Goal: Task Accomplishment & Management: Use online tool/utility

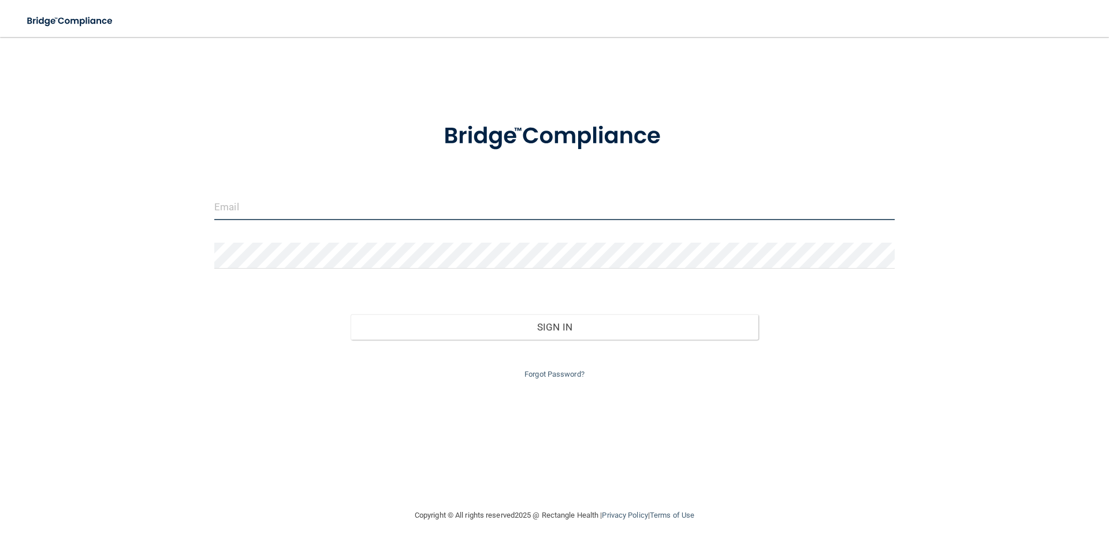
click at [244, 211] on input "email" at bounding box center [554, 207] width 680 height 26
click at [229, 201] on input "email" at bounding box center [554, 207] width 680 height 26
type input "ALEJANDRAMNA@GMAIL.COM"
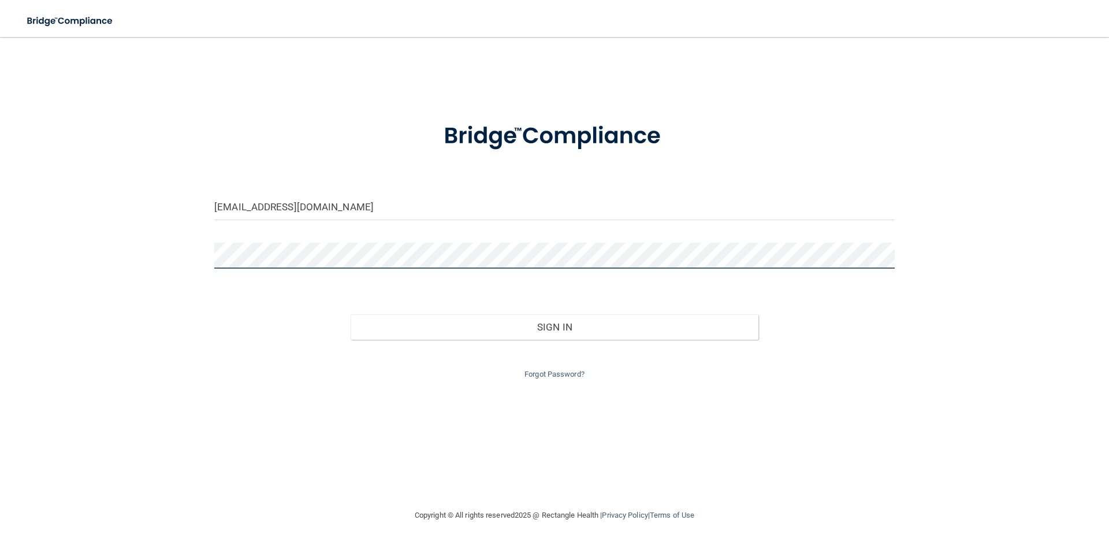
click at [351, 314] on button "Sign In" at bounding box center [555, 326] width 408 height 25
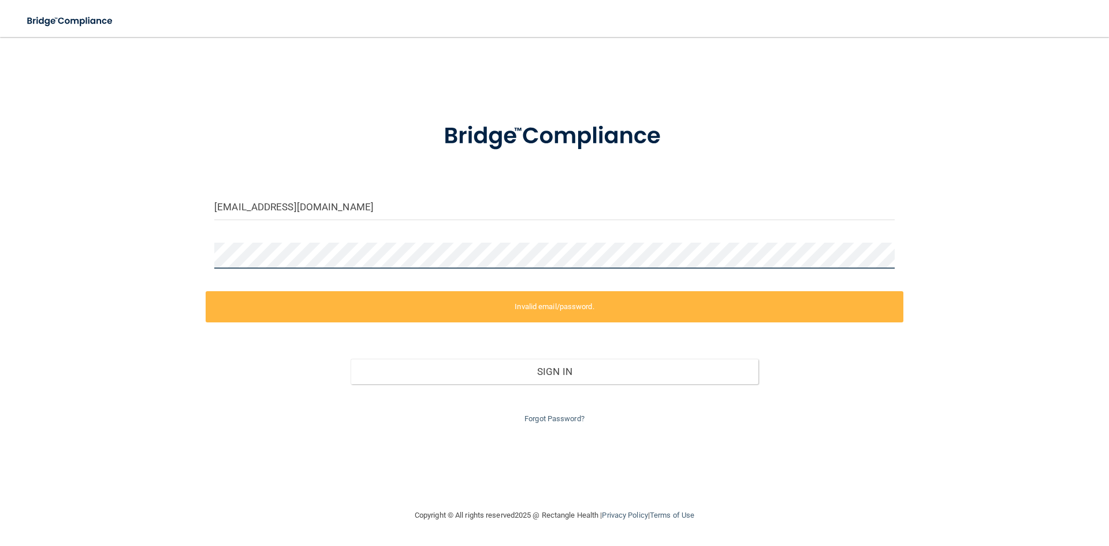
click at [107, 288] on div "ALEJANDRAMNA@GMAIL.COM Invalid email/password. You don't have permission to acc…" at bounding box center [554, 273] width 1063 height 448
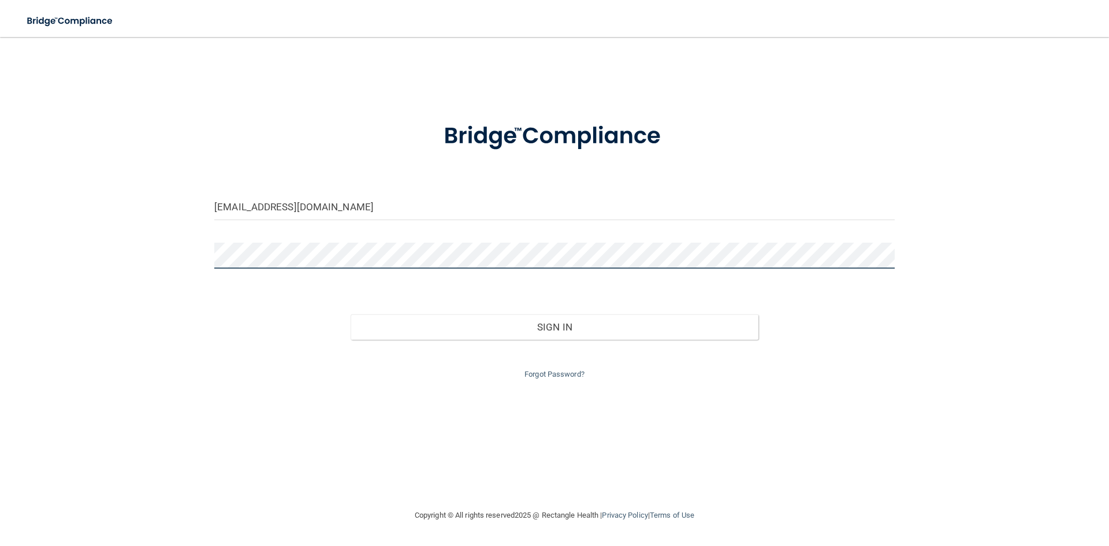
click at [351, 314] on button "Sign In" at bounding box center [555, 326] width 408 height 25
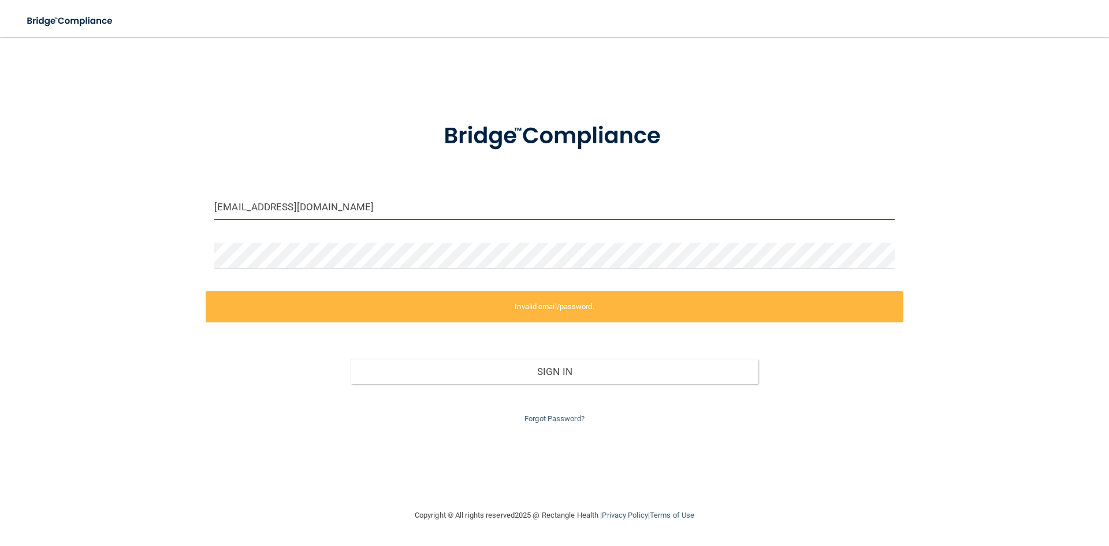
drag, startPoint x: 377, startPoint y: 209, endPoint x: 92, endPoint y: 225, distance: 285.8
click at [92, 225] on div "ALEJANDRAMNA@GMAIL.COM Invalid email/password. You don't have permission to acc…" at bounding box center [554, 273] width 1063 height 448
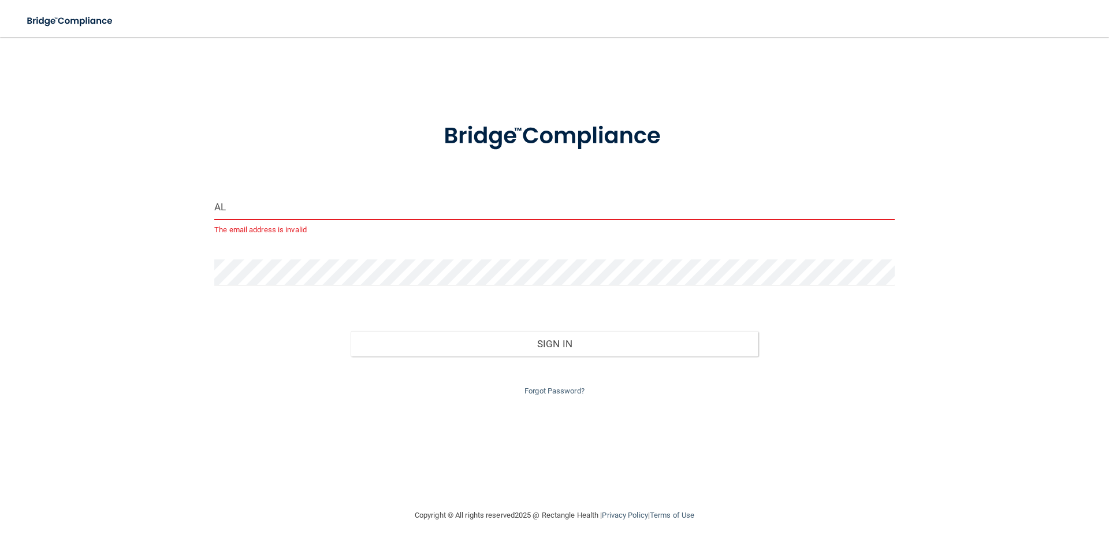
type input "A"
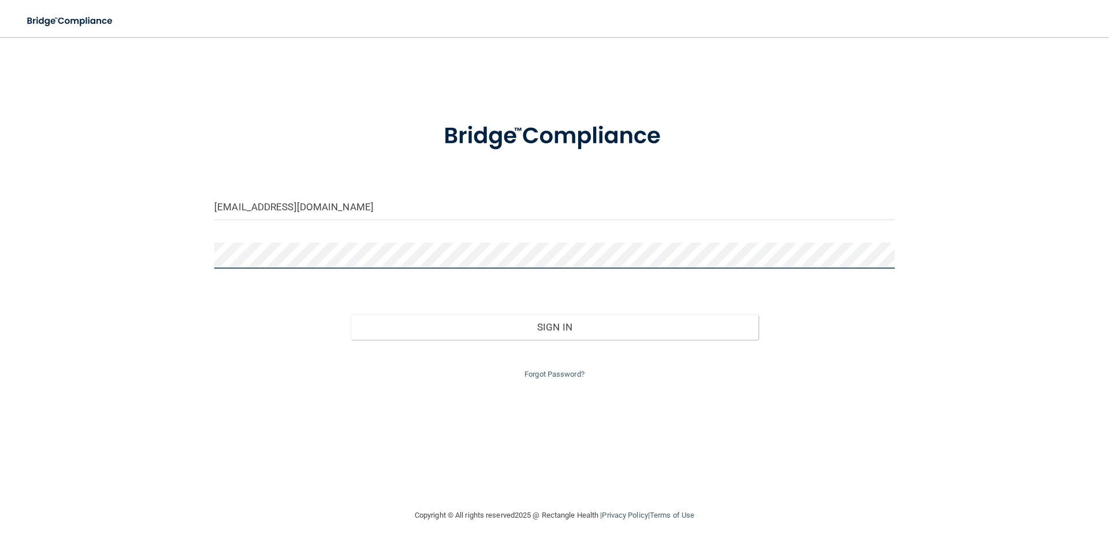
click at [91, 271] on div "alejandramna@gmai.com Invalid email/password. You don't have permission to acce…" at bounding box center [554, 273] width 1063 height 448
click at [351, 314] on button "Sign In" at bounding box center [555, 326] width 408 height 25
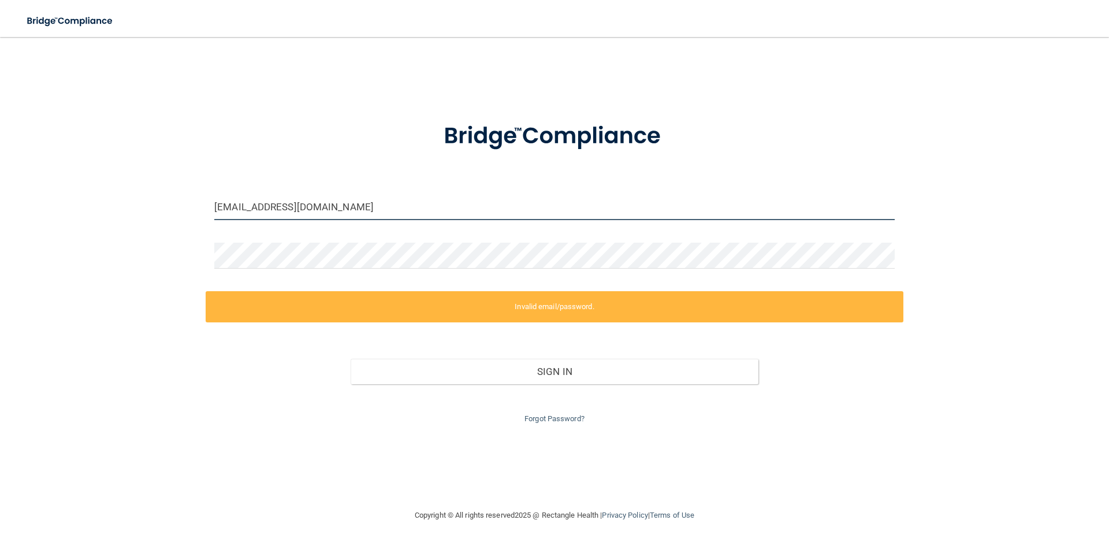
click at [305, 204] on input "alejandramna@gmai.com" at bounding box center [554, 207] width 680 height 26
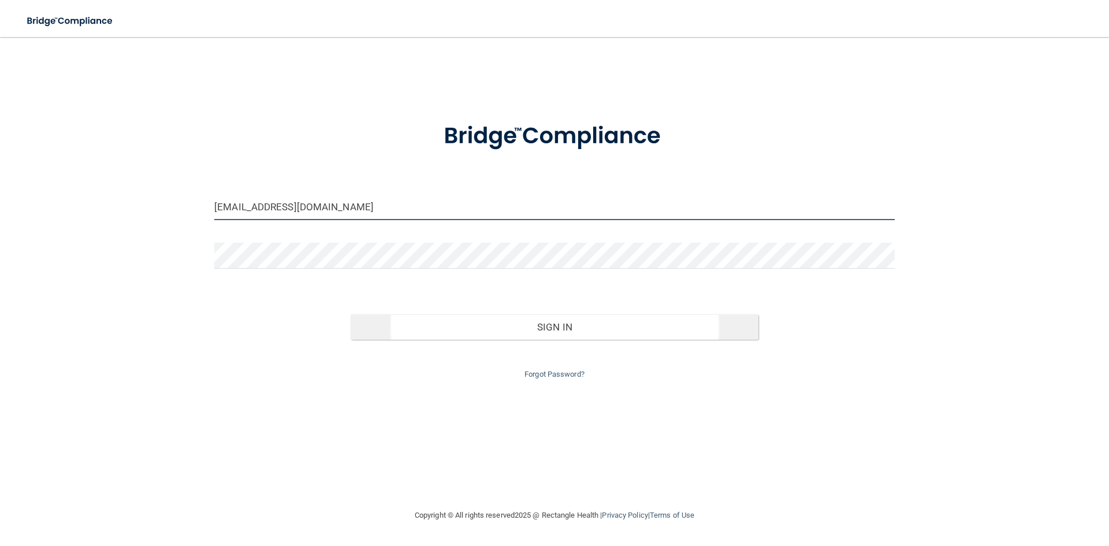
type input "[EMAIL_ADDRESS][DOMAIN_NAME]"
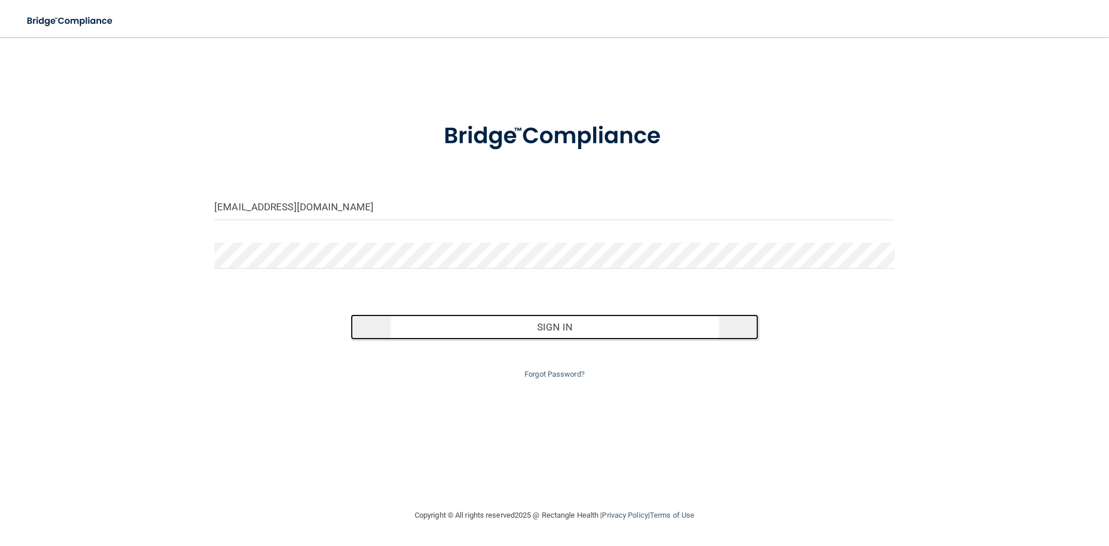
click at [529, 324] on button "Sign In" at bounding box center [555, 326] width 408 height 25
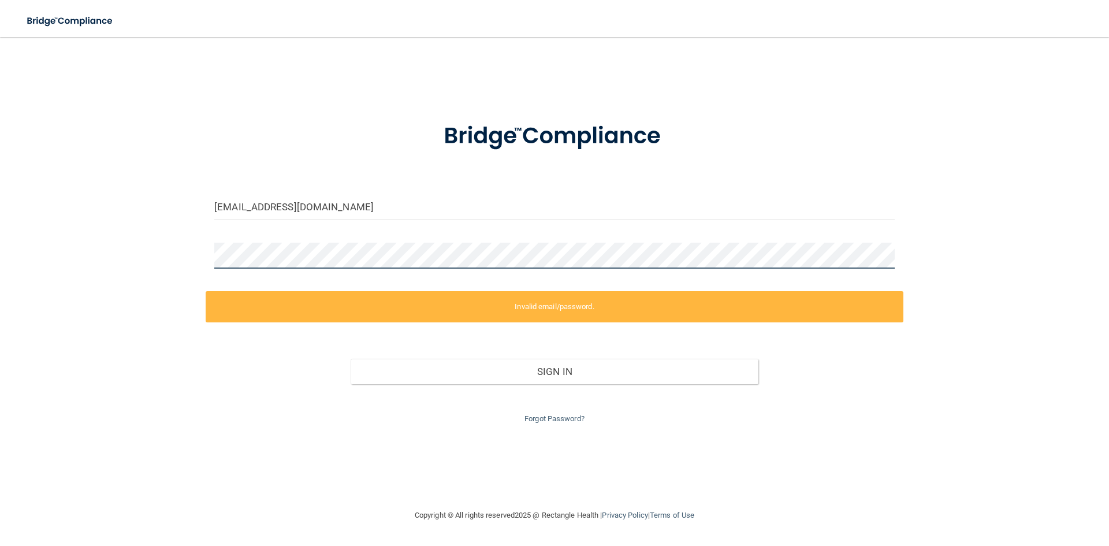
click at [144, 269] on div "alejandramna@gmail.com Invalid email/password. You don't have permission to acc…" at bounding box center [554, 273] width 1063 height 448
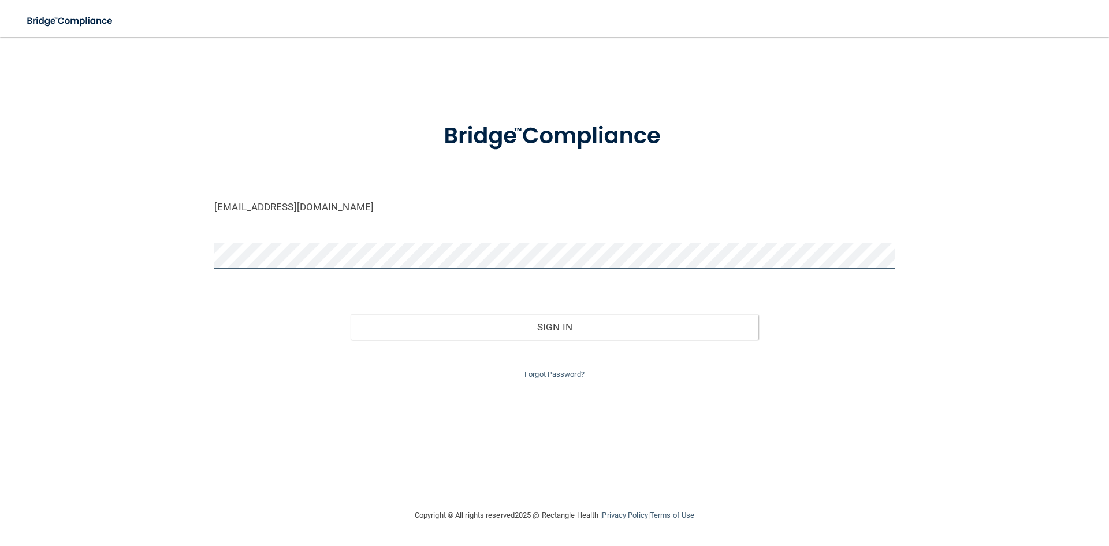
click at [351, 314] on button "Sign In" at bounding box center [555, 326] width 408 height 25
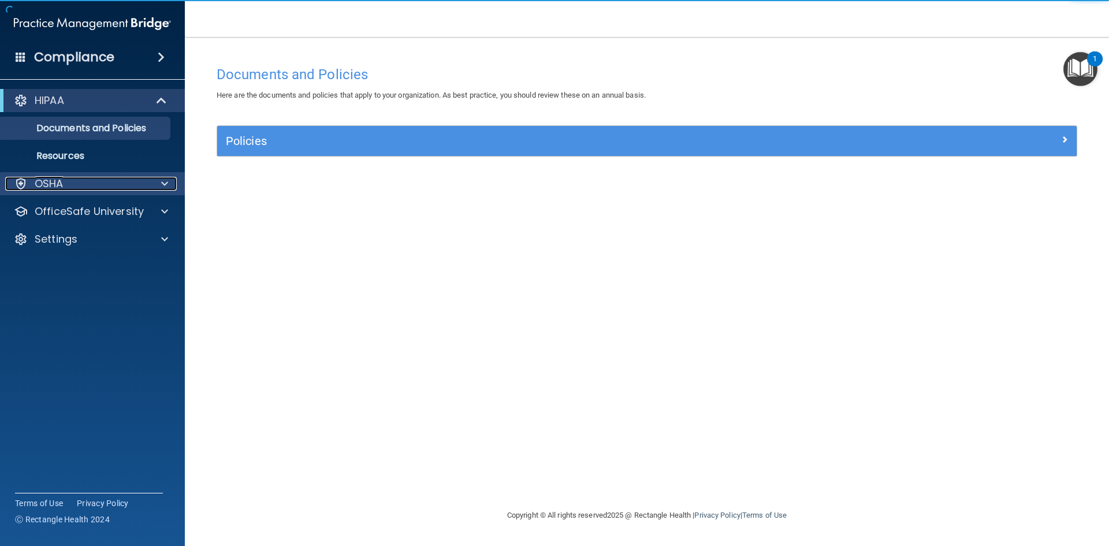
click at [57, 186] on p "OSHA" at bounding box center [49, 184] width 29 height 14
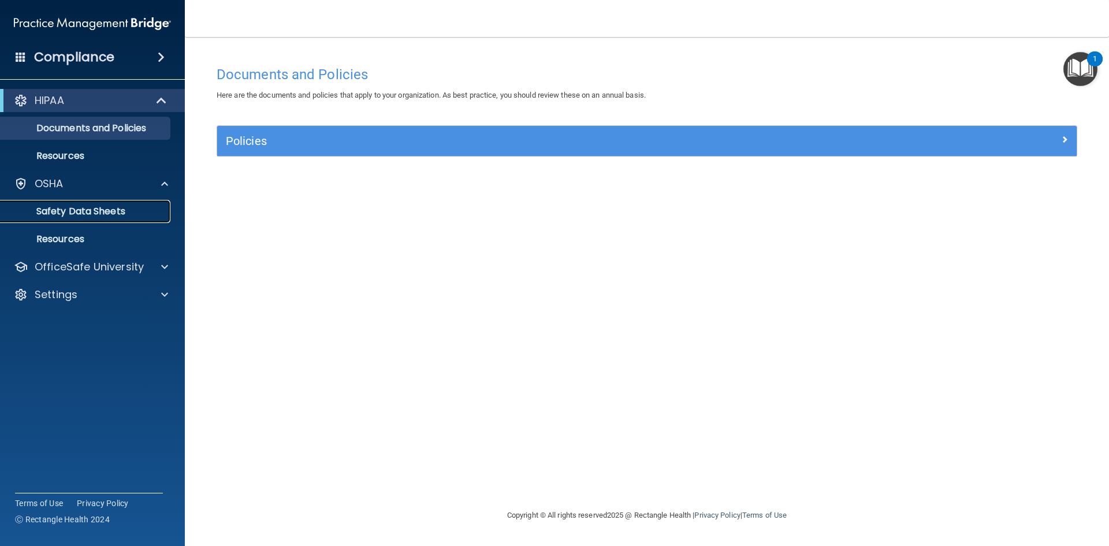
click at [96, 214] on p "Safety Data Sheets" at bounding box center [87, 212] width 158 height 12
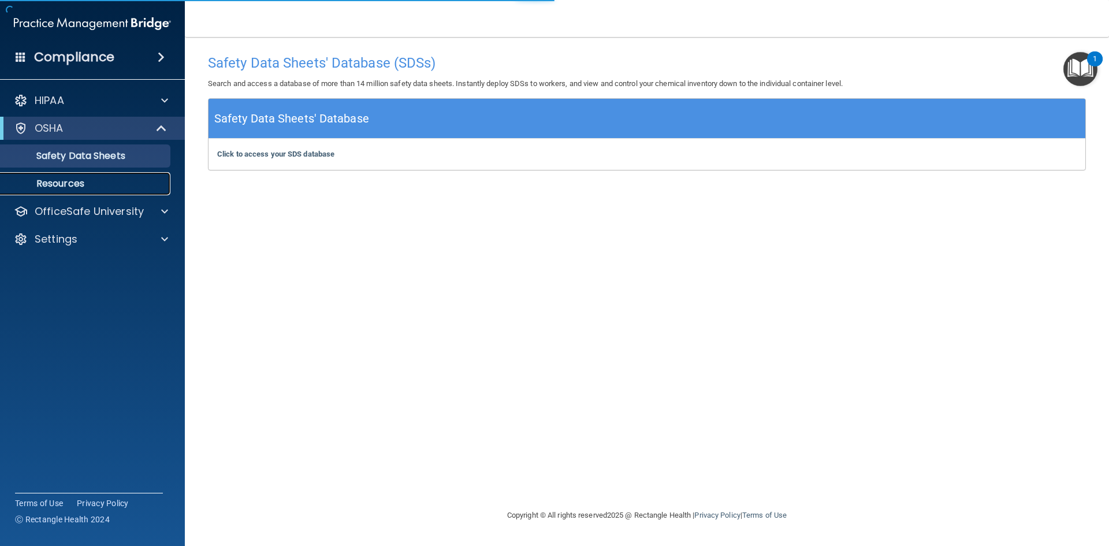
click at [91, 185] on p "Resources" at bounding box center [87, 184] width 158 height 12
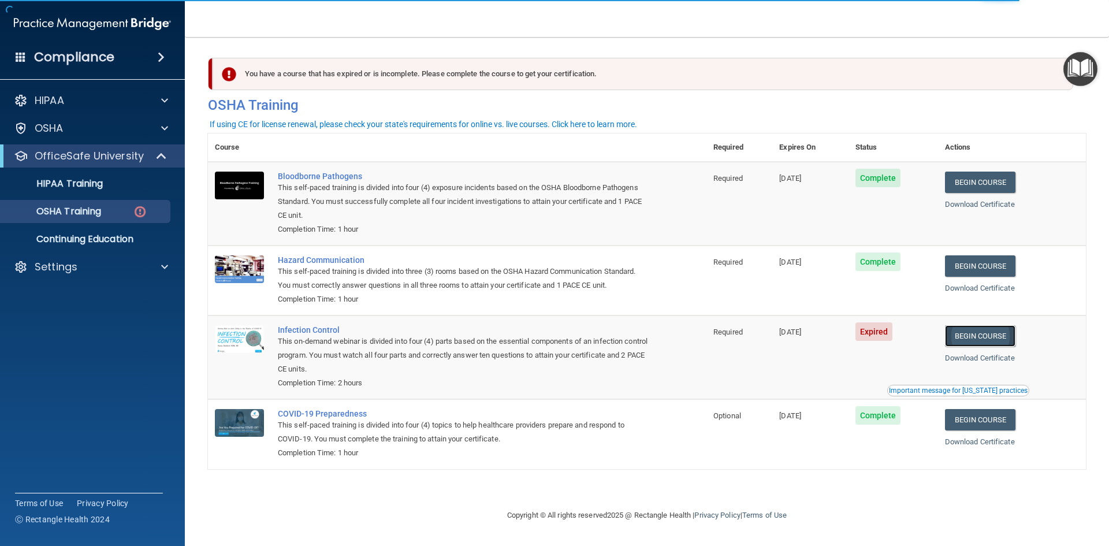
click at [1001, 340] on link "Begin Course" at bounding box center [980, 335] width 70 height 21
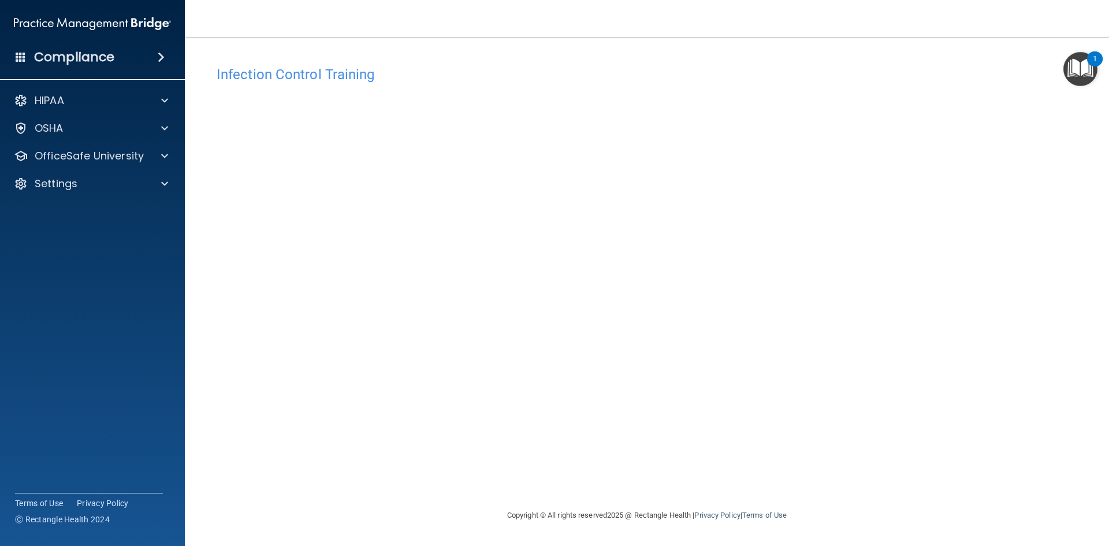
click at [826, 485] on div "Infection Control Training This course doesn’t expire until 12/03/2024. Are you…" at bounding box center [647, 284] width 878 height 448
